Goal: Task Accomplishment & Management: Use online tool/utility

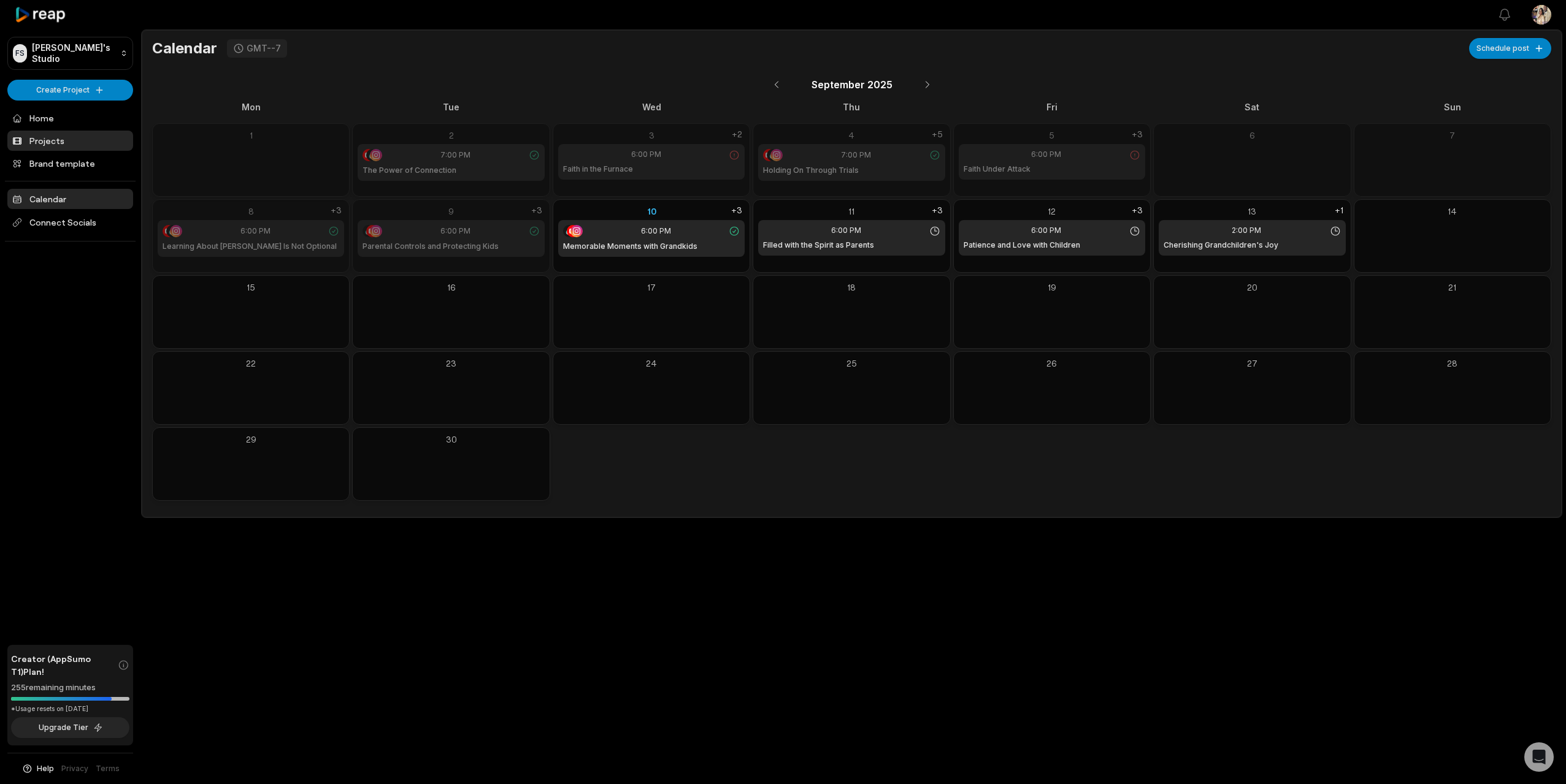
click at [55, 137] on link "Projects" at bounding box center [70, 140] width 125 height 20
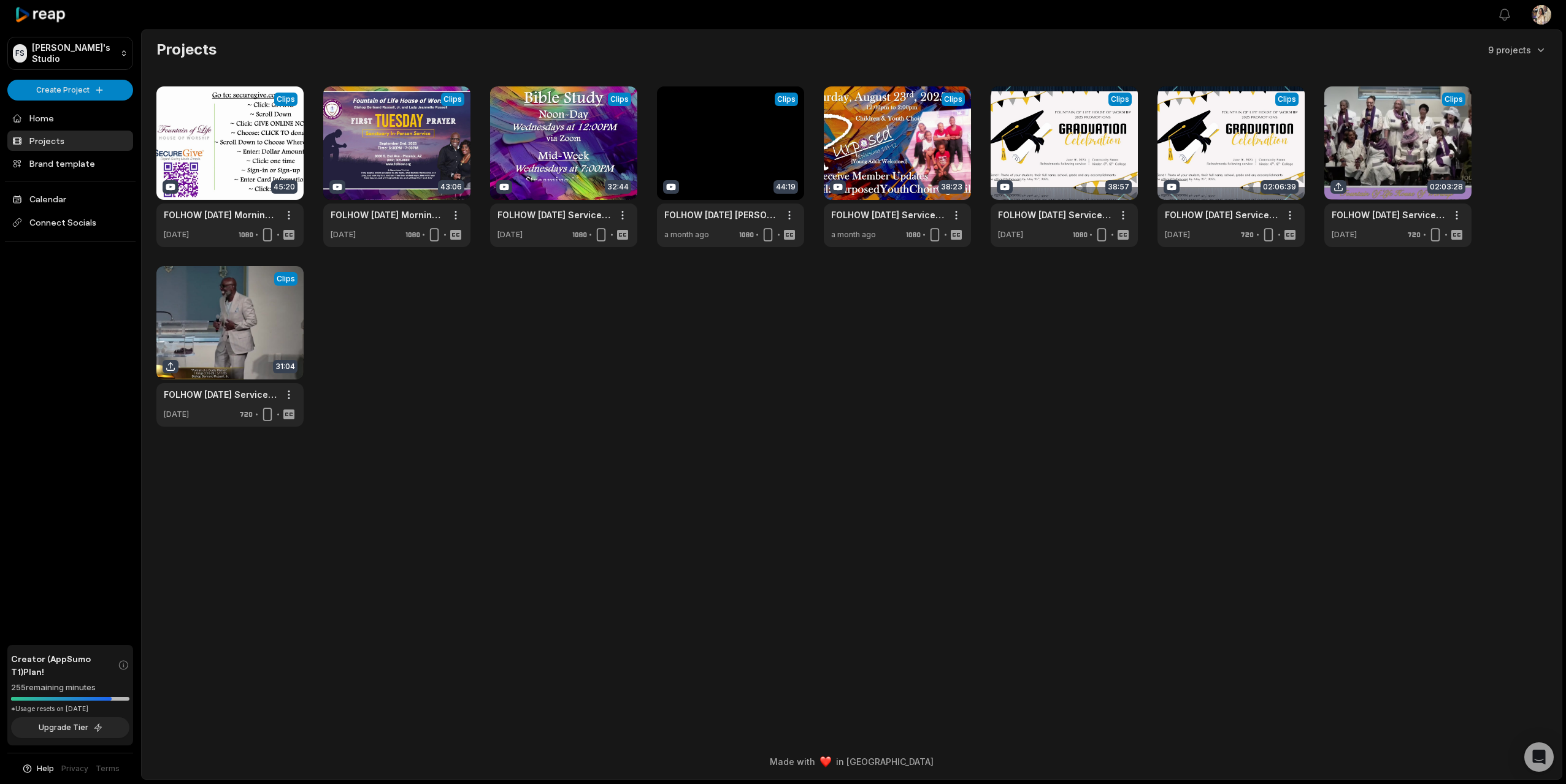
click at [90, 97] on html "FS [PERSON_NAME]'s Studio Create Project Home Projects Brand template Calendar …" at bounding box center [783, 392] width 1566 height 784
click at [91, 90] on html "FS [PERSON_NAME]'s Studio Create Project Home Projects Brand template Calendar …" at bounding box center [783, 392] width 1566 height 784
click at [89, 93] on html "FS [PERSON_NAME]'s Studio Create Project Home Projects Brand template Calendar …" at bounding box center [783, 392] width 1566 height 784
click at [71, 111] on link "Create Clips" at bounding box center [70, 114] width 119 height 20
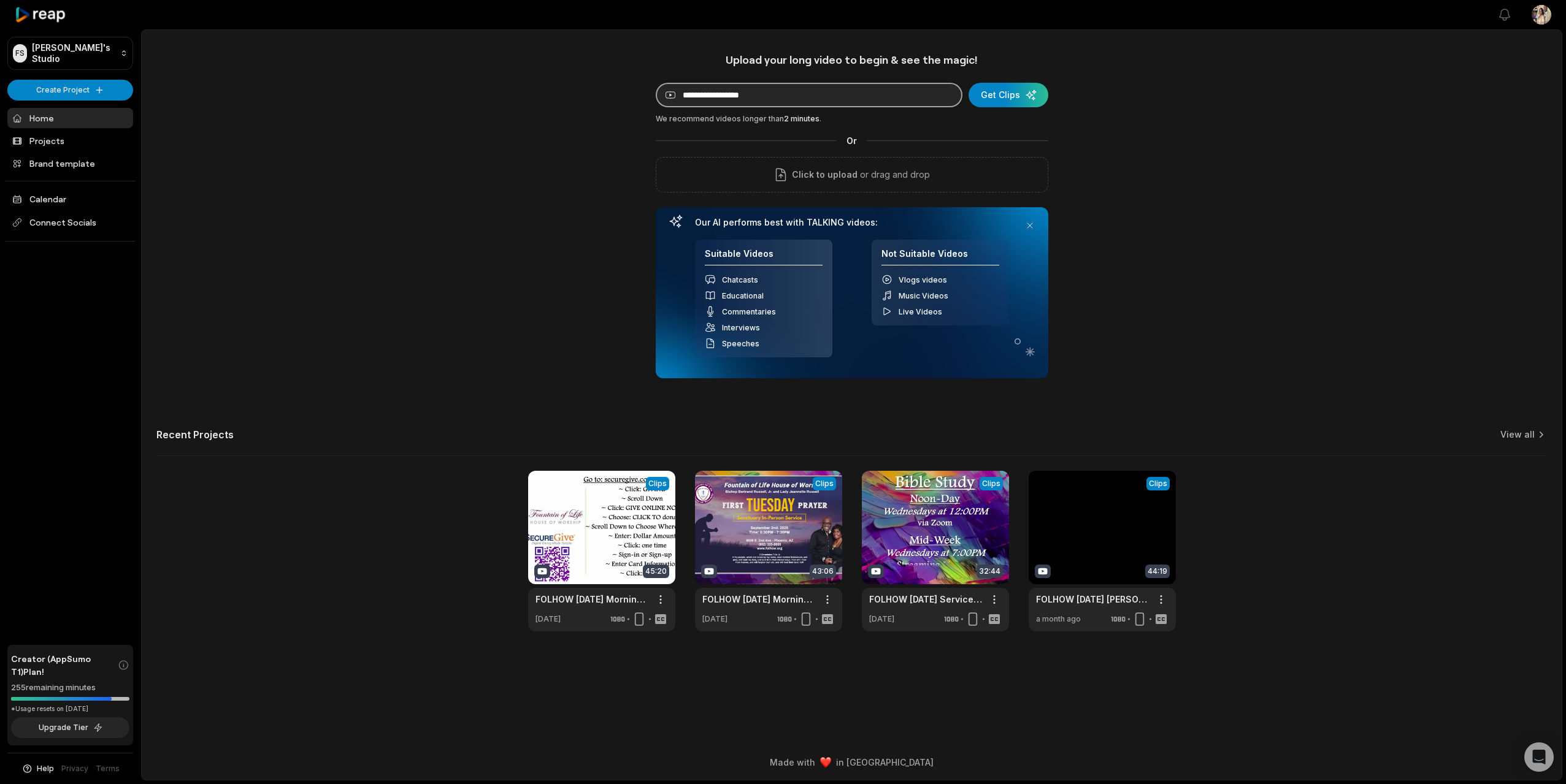
paste input "**********"
type input "**********"
click at [1002, 94] on div "submit" at bounding box center [1008, 94] width 80 height 24
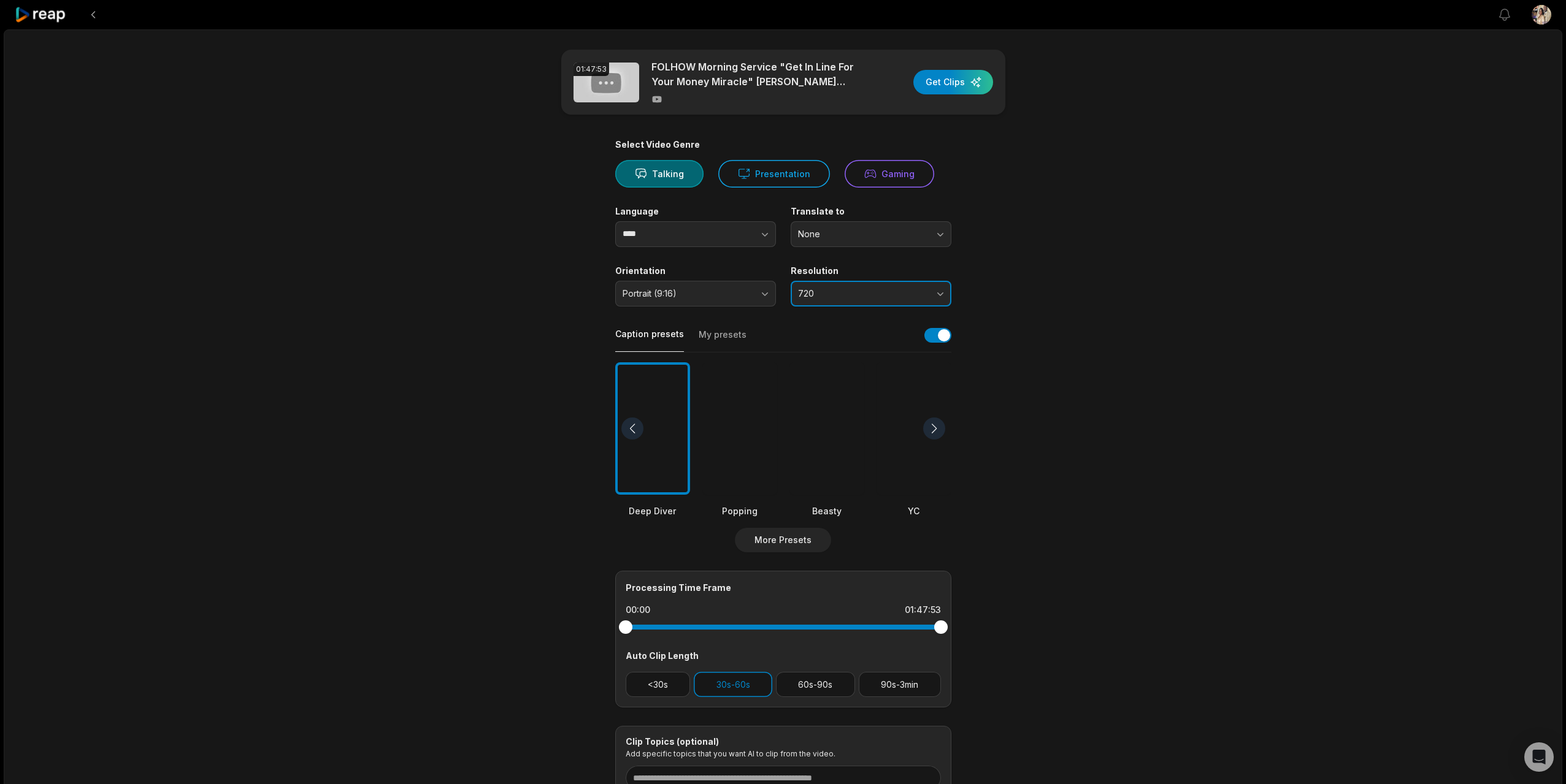
click at [833, 297] on span "720" at bounding box center [862, 294] width 129 height 11
click at [829, 342] on p "1080" at bounding box center [871, 344] width 145 height 13
click at [769, 175] on button "Presentation" at bounding box center [774, 173] width 111 height 27
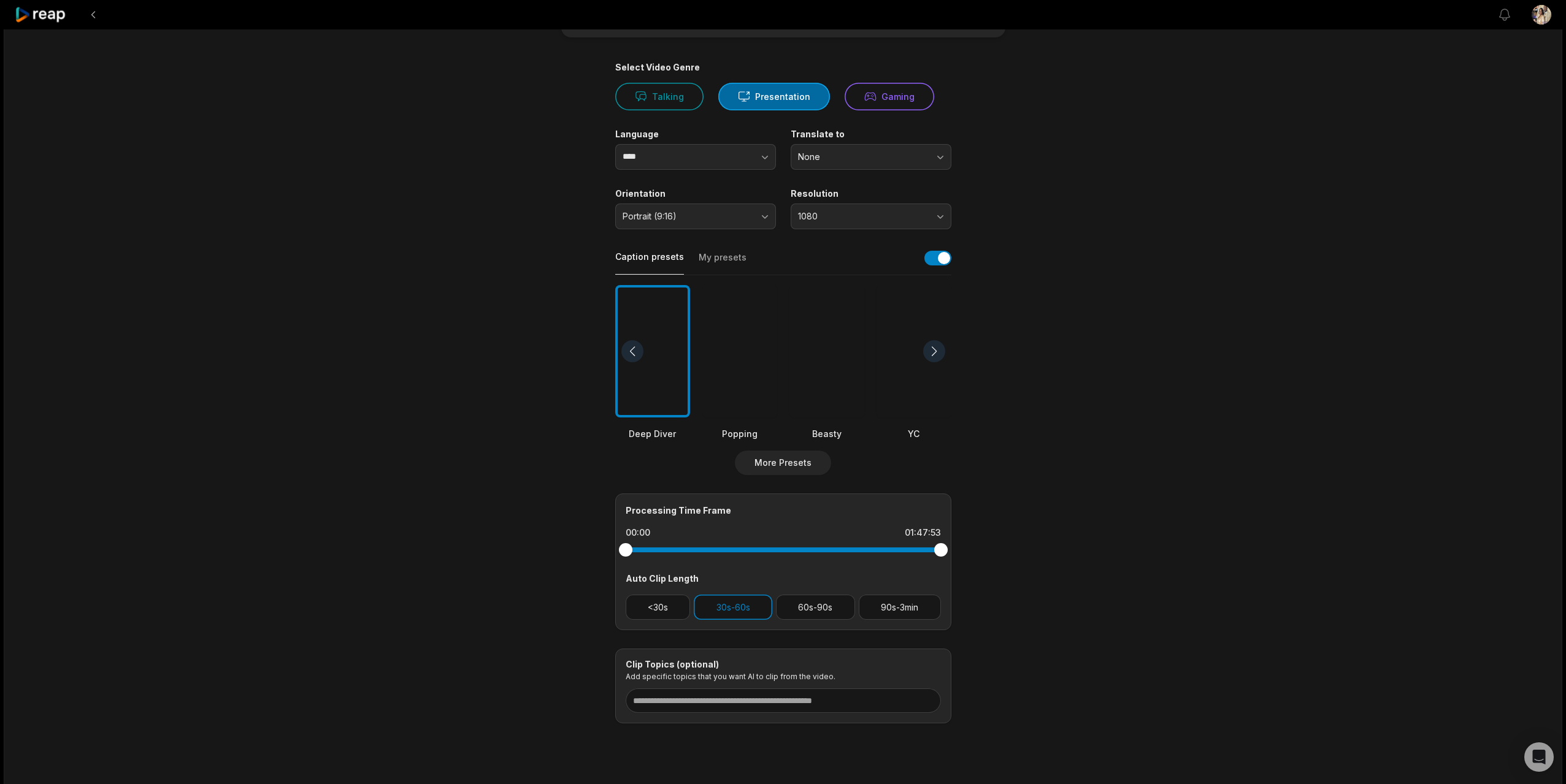
scroll to position [80, 0]
click at [835, 344] on div at bounding box center [826, 349] width 75 height 133
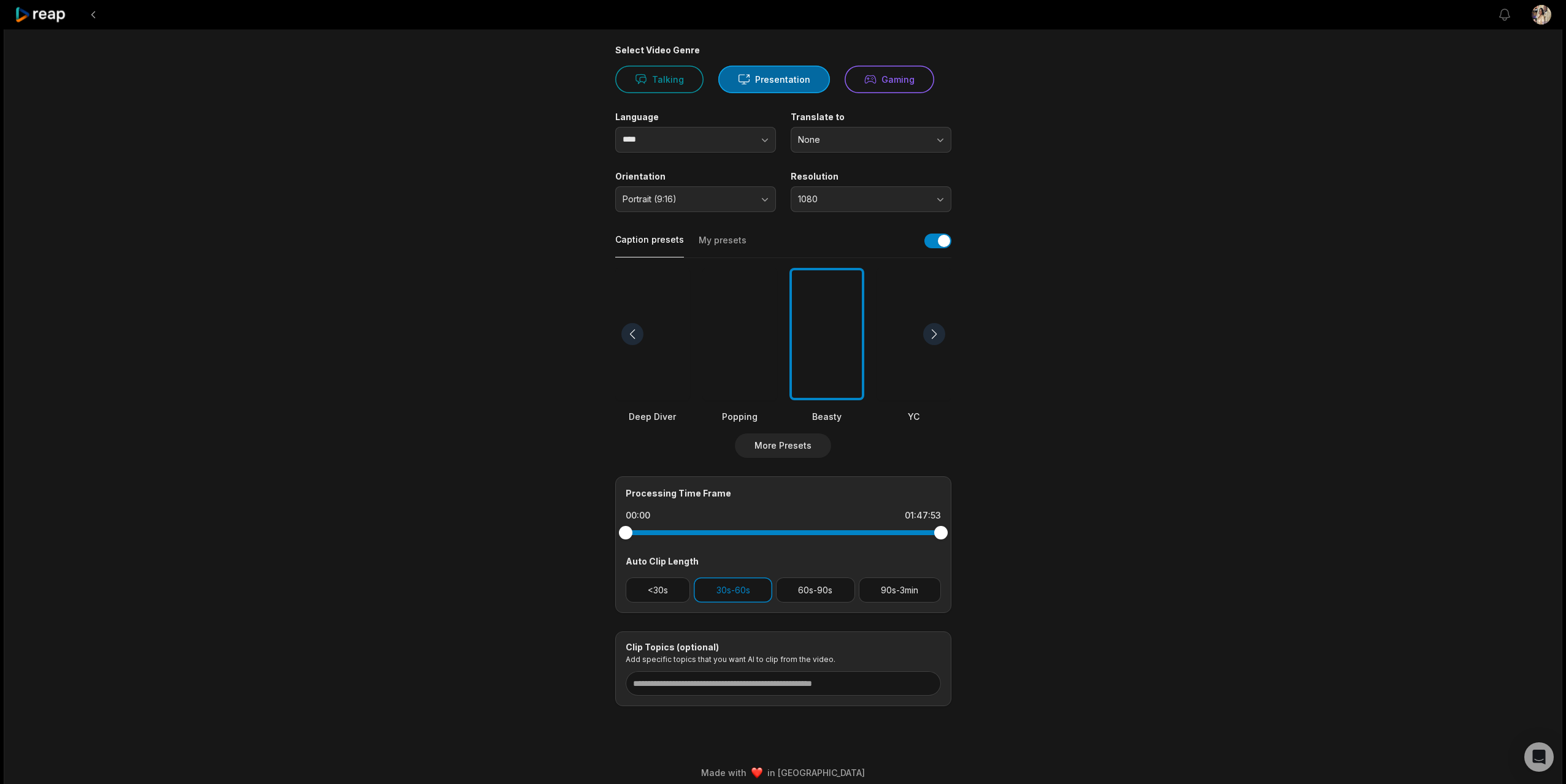
scroll to position [105, 0]
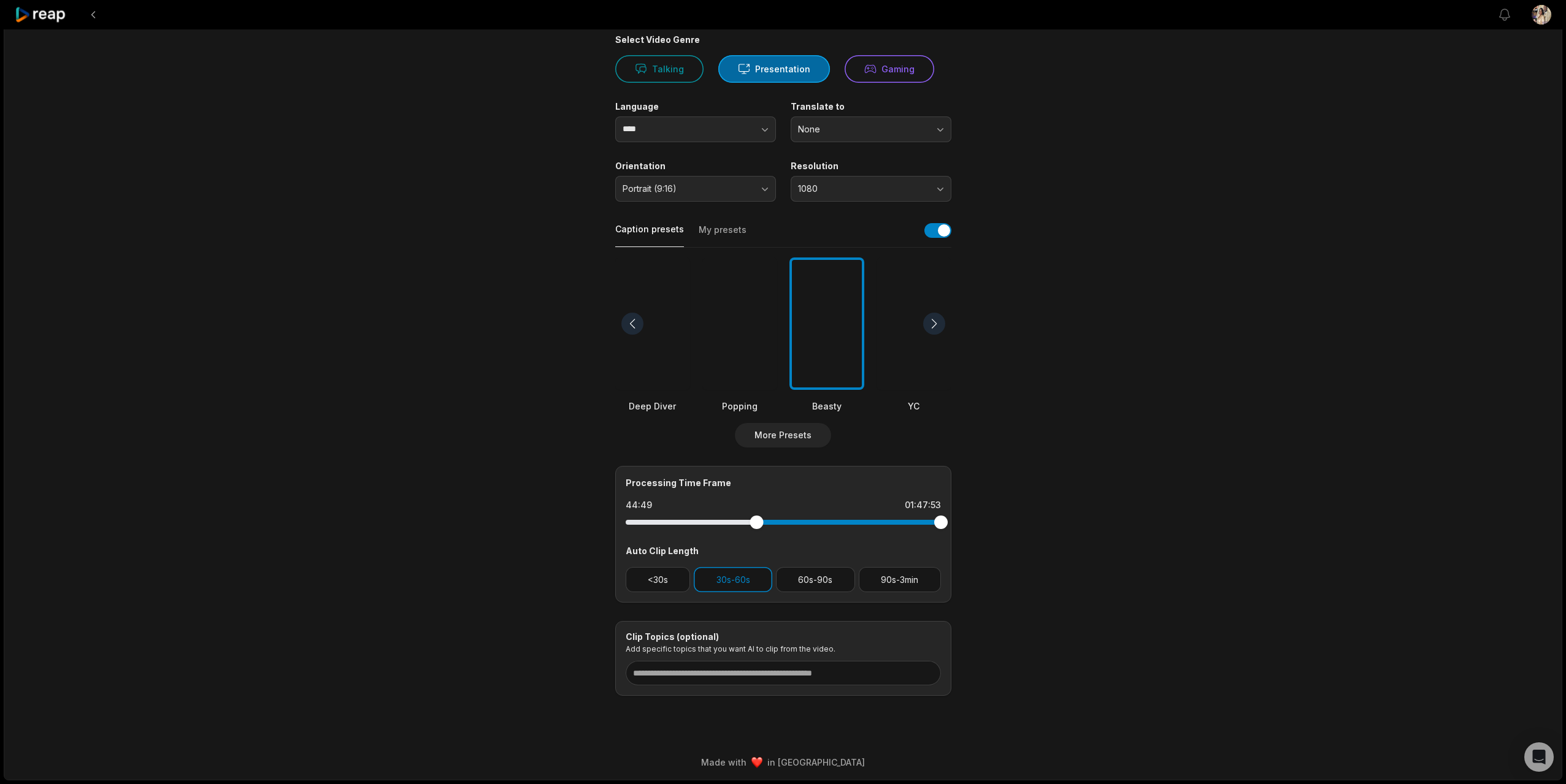
drag, startPoint x: 626, startPoint y: 524, endPoint x: 756, endPoint y: 522, distance: 130.0
click at [756, 522] on div at bounding box center [756, 522] width 13 height 13
drag, startPoint x: 938, startPoint y: 521, endPoint x: 879, endPoint y: 524, distance: 59.1
click at [879, 524] on div at bounding box center [879, 522] width 13 height 13
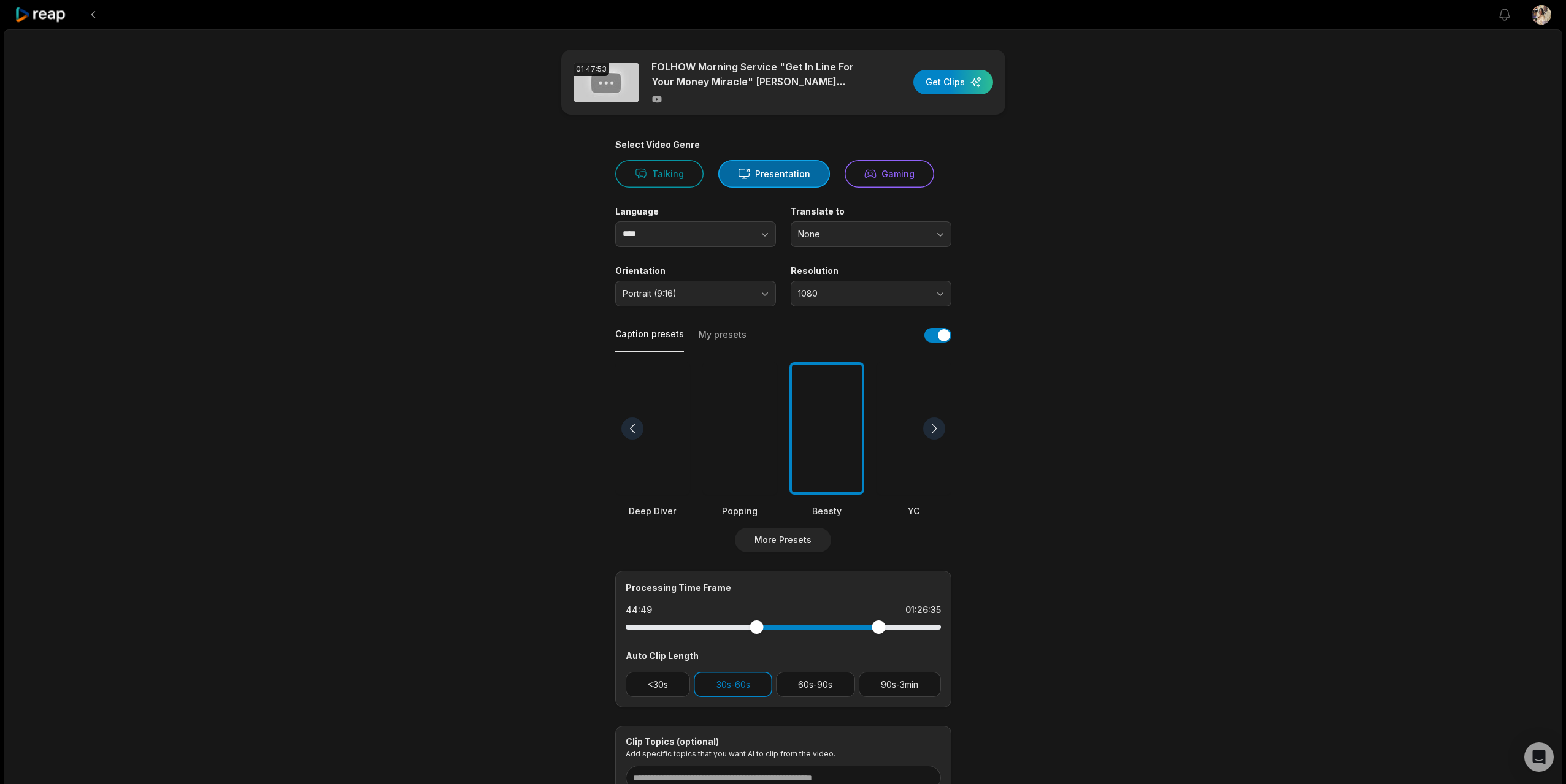
drag, startPoint x: 947, startPoint y: 84, endPoint x: 966, endPoint y: 94, distance: 21.5
click at [947, 85] on div "button" at bounding box center [953, 82] width 80 height 24
